Goal: Find specific page/section: Find specific page/section

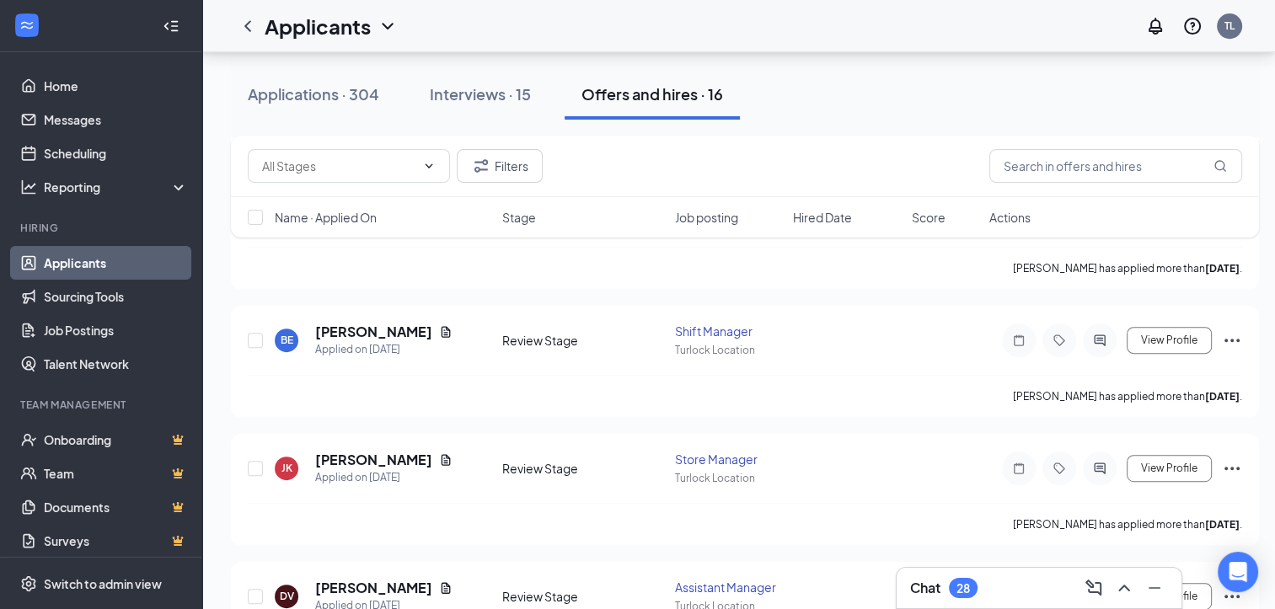
scroll to position [758, 0]
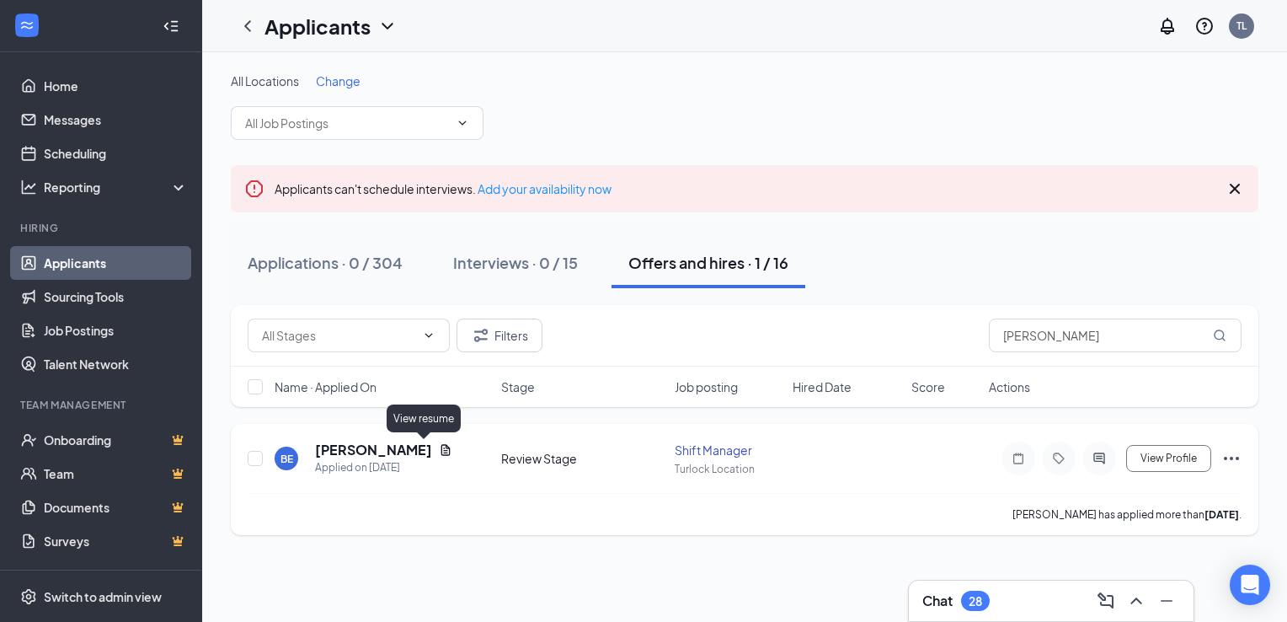
type input "[PERSON_NAME]"
click at [439, 450] on icon "Document" at bounding box center [445, 449] width 13 height 13
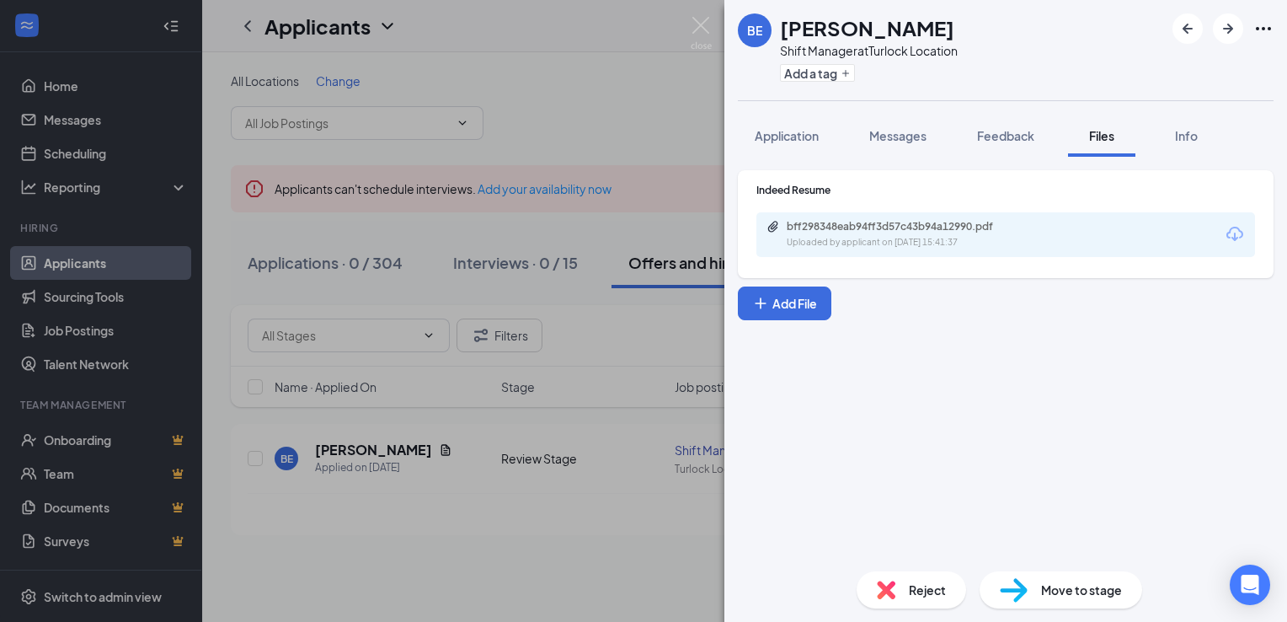
click at [853, 248] on div "Uploaded by applicant on [DATE] 15:41:37" at bounding box center [913, 242] width 253 height 13
